Goal: Information Seeking & Learning: Check status

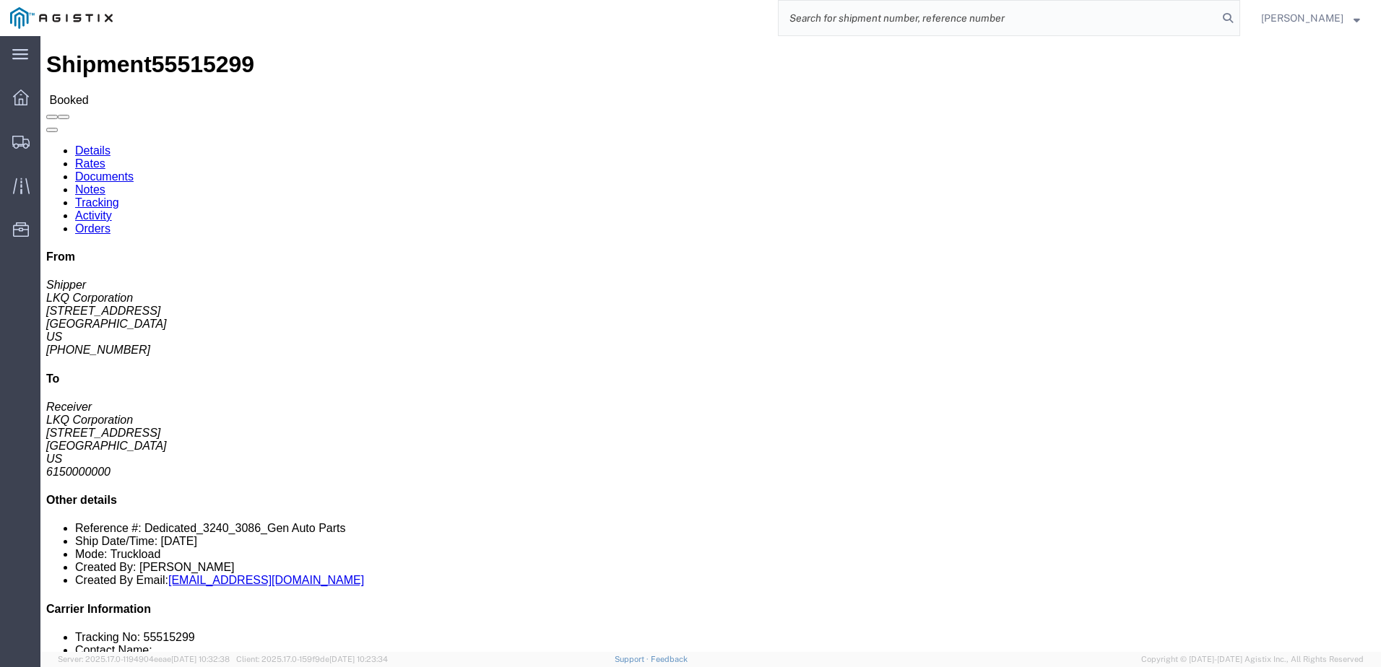
click at [855, 12] on input "search" at bounding box center [998, 18] width 439 height 35
paste input "56029426"
type input "56029426"
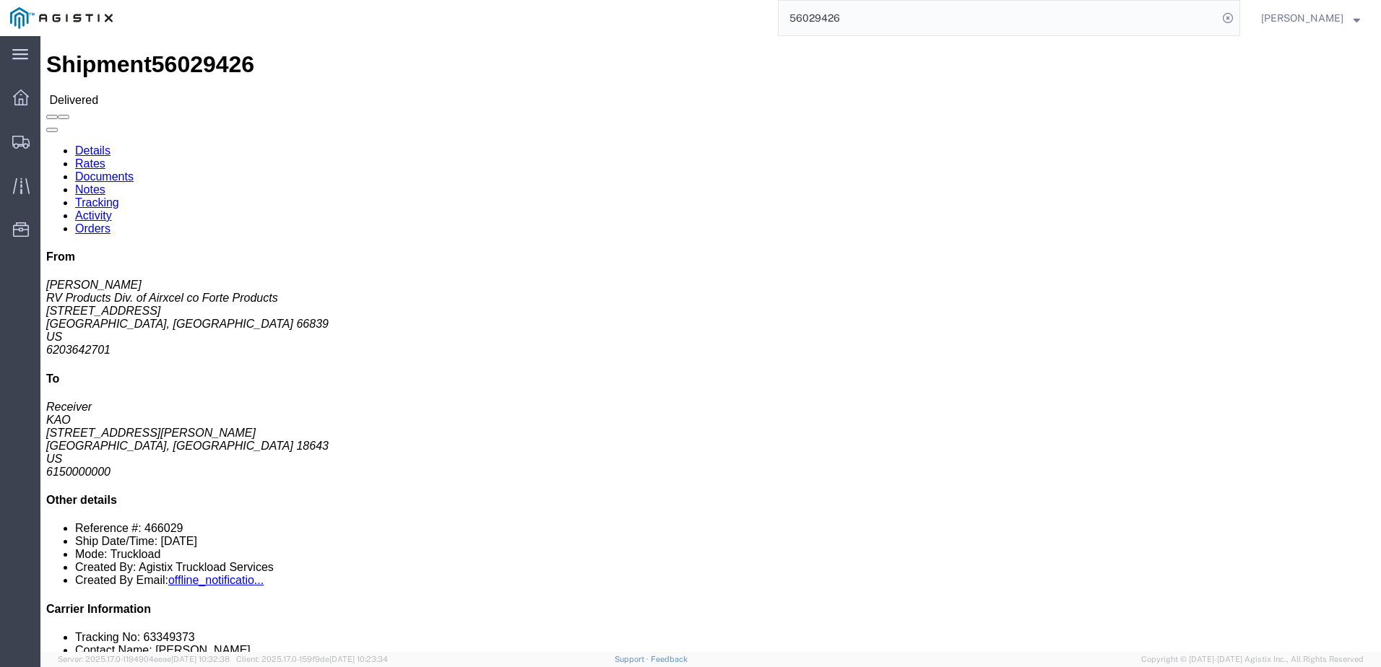
click link "Rates"
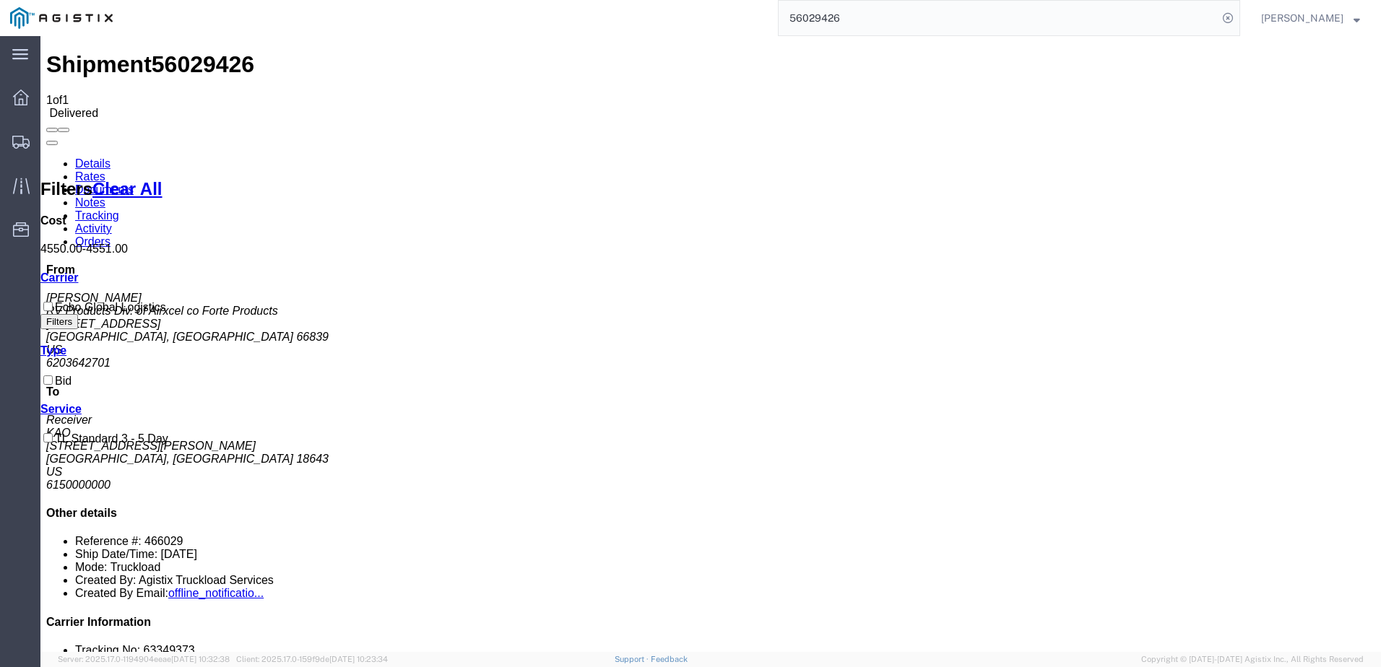
click at [90, 157] on link "Details" at bounding box center [92, 163] width 35 height 12
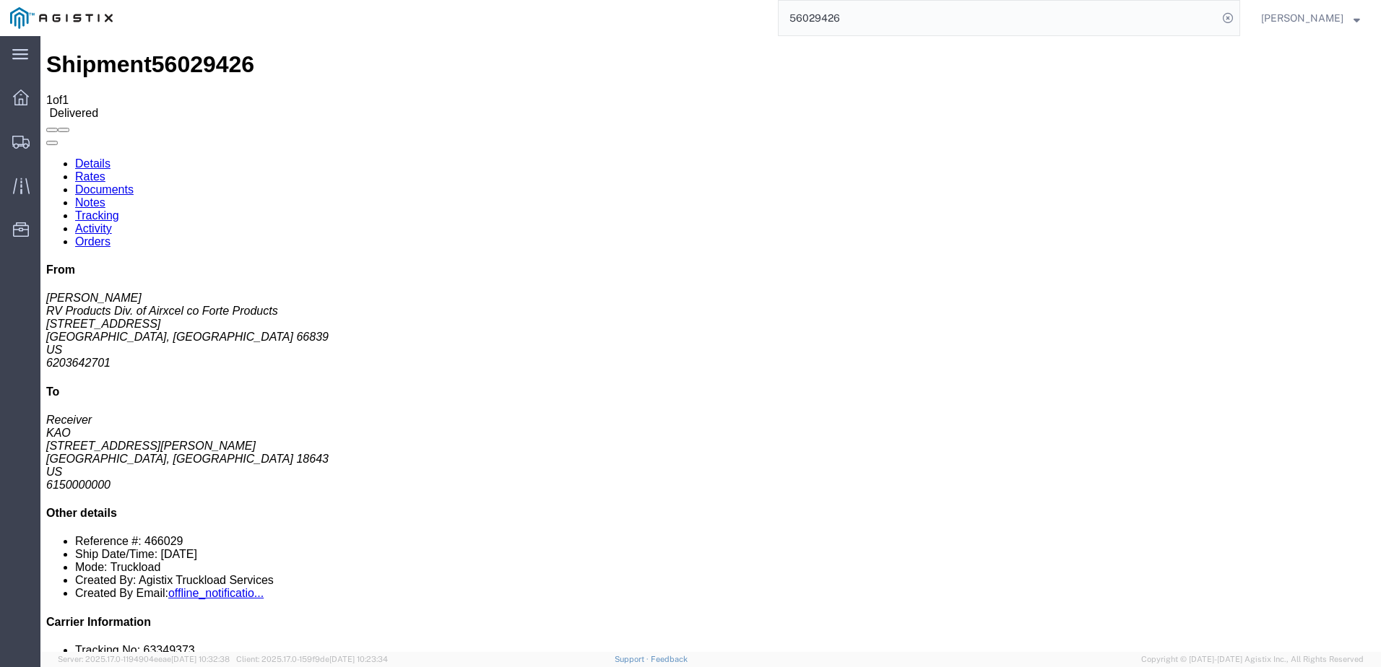
click link "Activity"
click at [87, 157] on link "Details" at bounding box center [92, 163] width 35 height 12
click at [22, 105] on div at bounding box center [21, 97] width 40 height 29
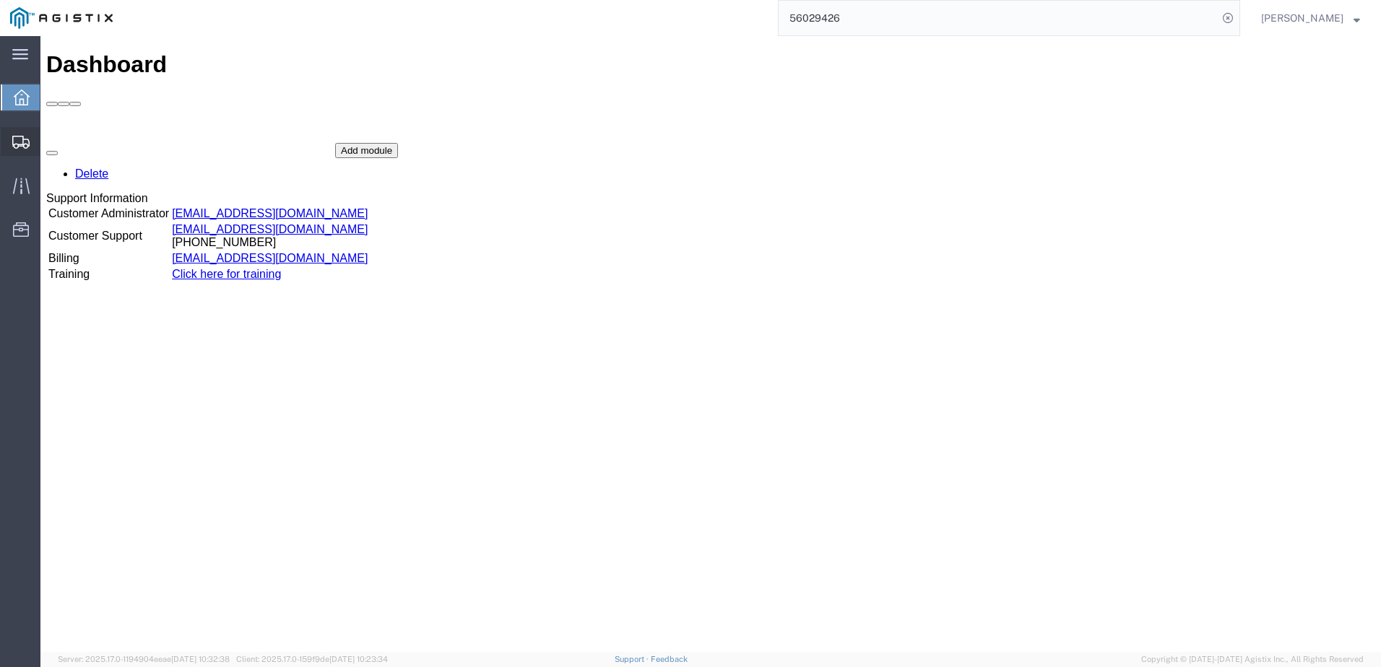
click at [30, 151] on div at bounding box center [21, 141] width 40 height 29
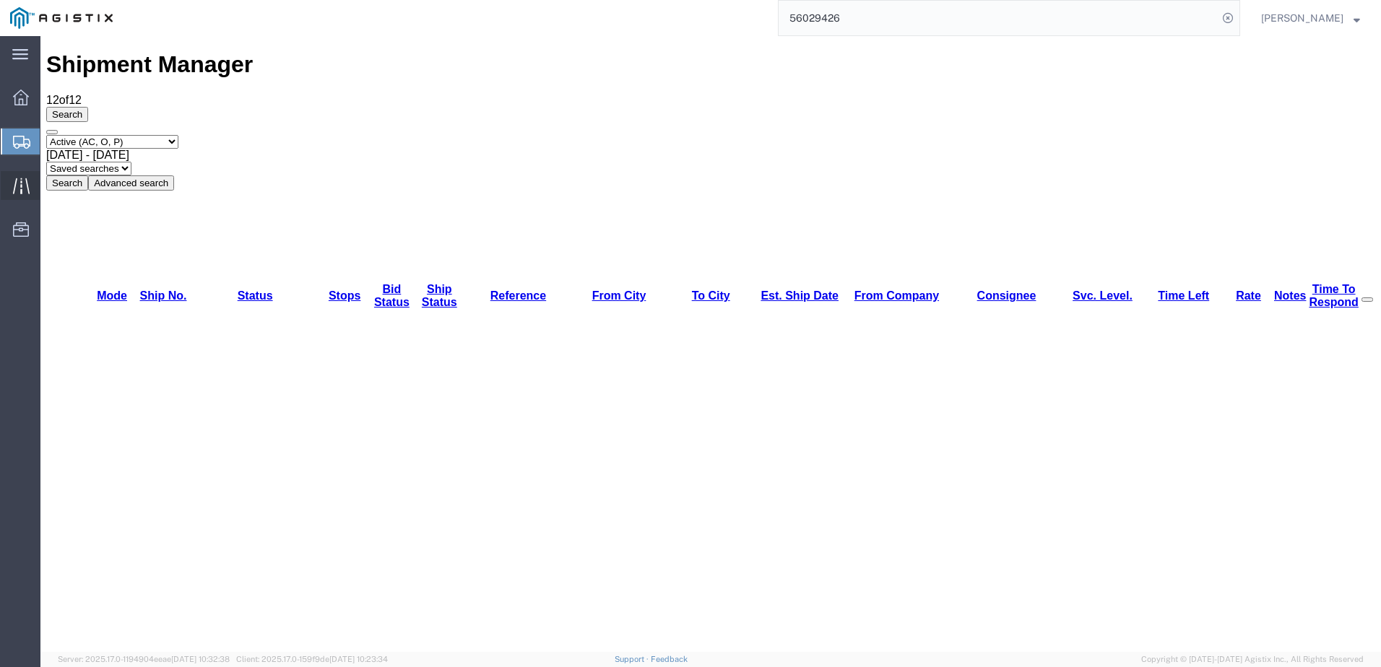
click at [22, 180] on icon at bounding box center [21, 186] width 17 height 17
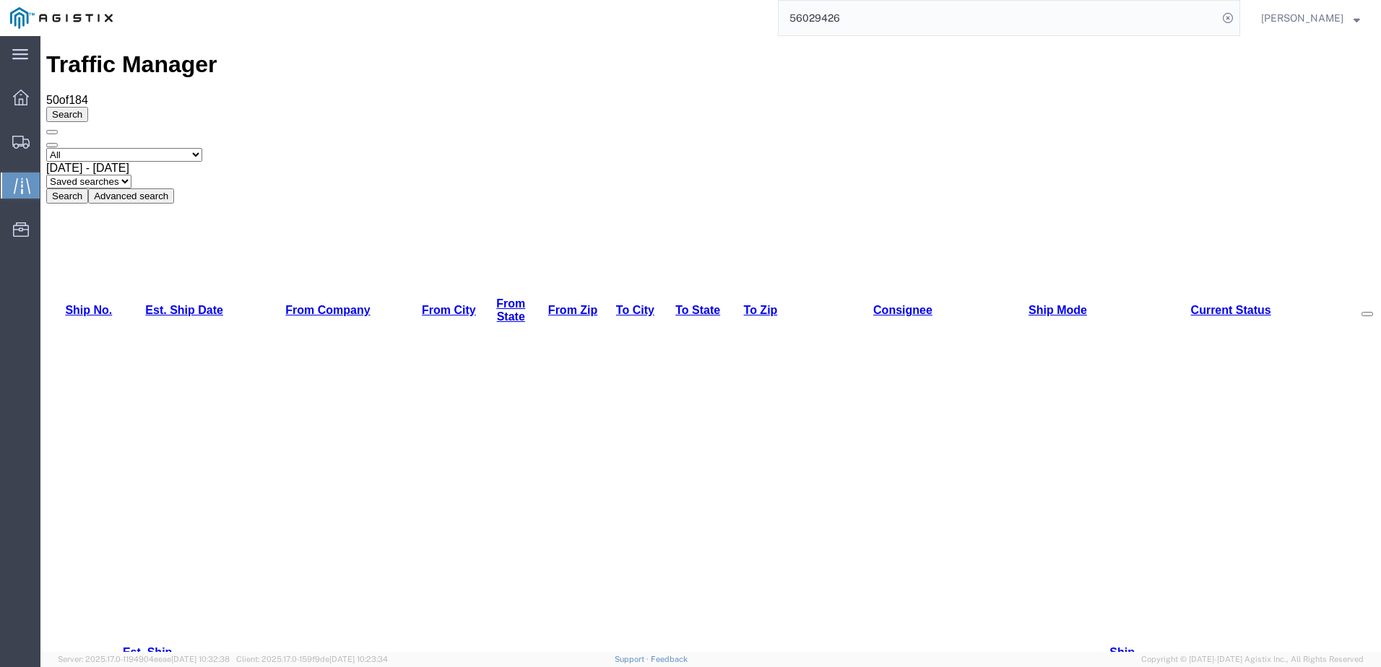
click at [1367, 314] on span at bounding box center [1367, 314] width 0 height 0
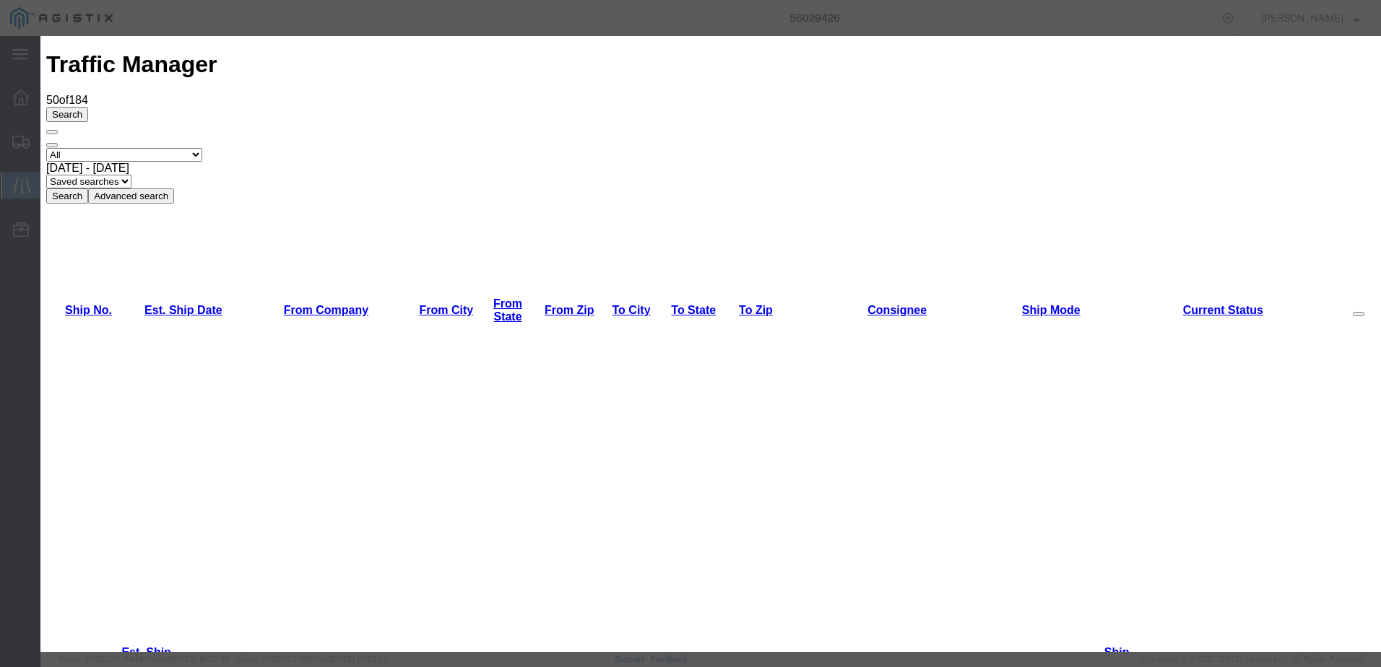
drag, startPoint x: 542, startPoint y: 267, endPoint x: 767, endPoint y: 381, distance: 252.9
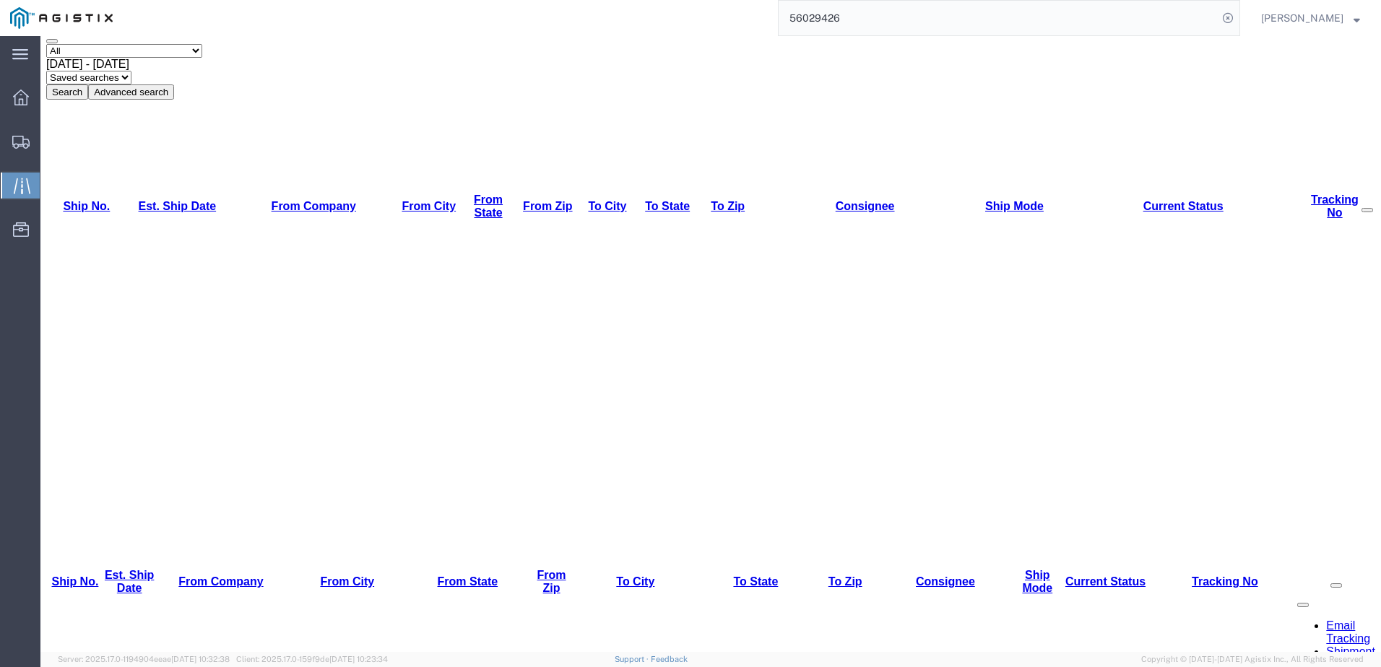
scroll to position [0, 0]
